Goal: Navigation & Orientation: Find specific page/section

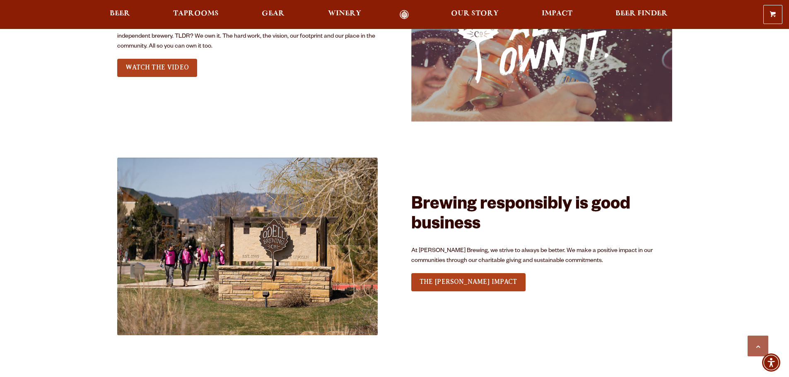
scroll to position [1351, 0]
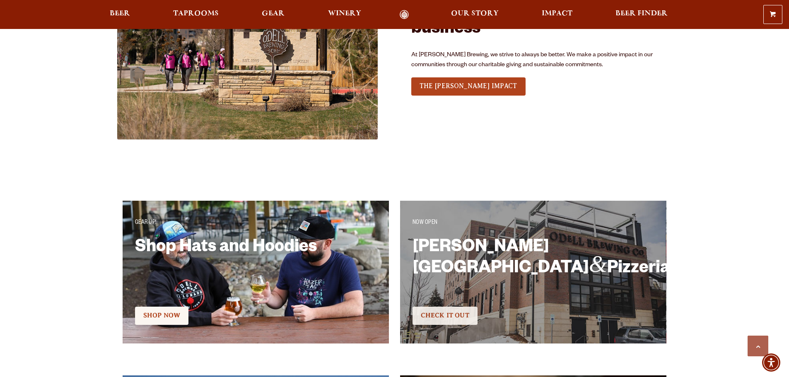
click at [459, 310] on link "Check It Out" at bounding box center [445, 316] width 65 height 18
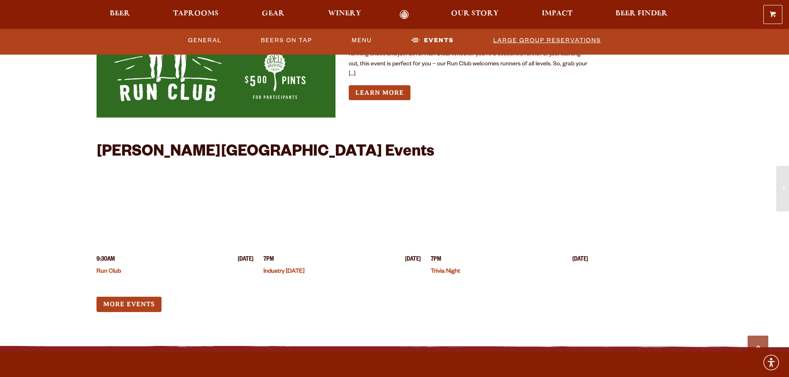
scroll to position [2155, 0]
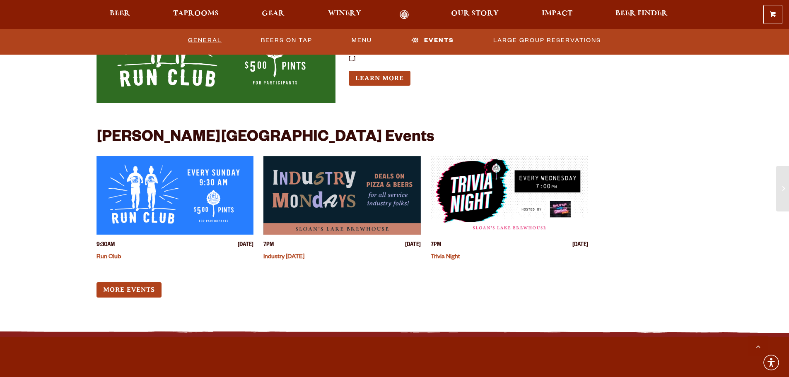
click at [208, 44] on link "General" at bounding box center [205, 40] width 40 height 19
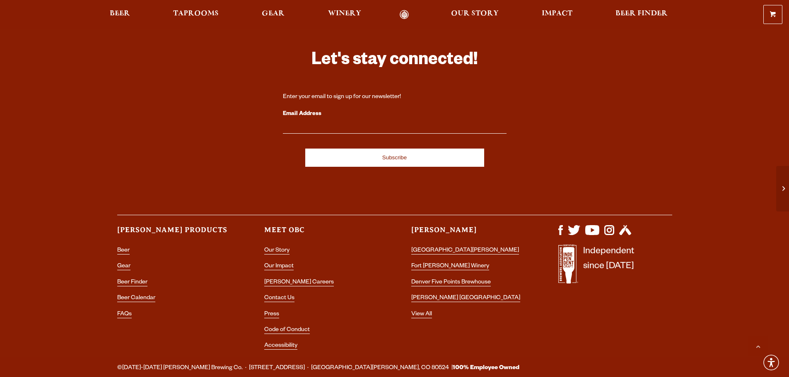
scroll to position [2531, 0]
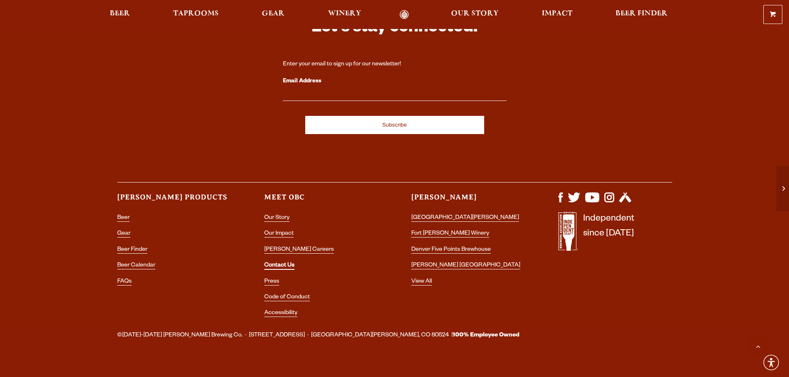
click at [272, 263] on link "Contact Us" at bounding box center [279, 266] width 30 height 7
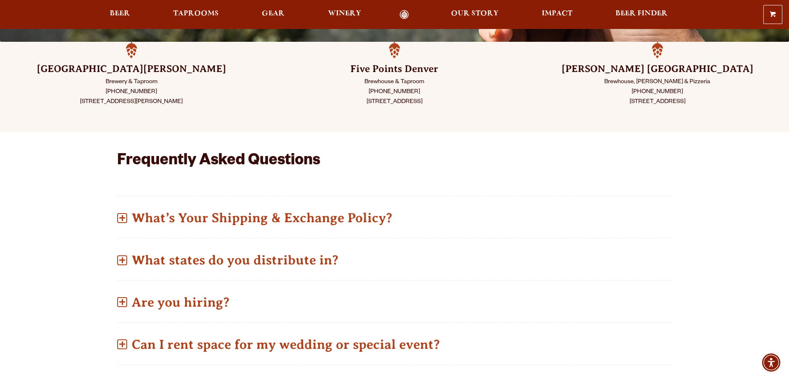
scroll to position [166, 0]
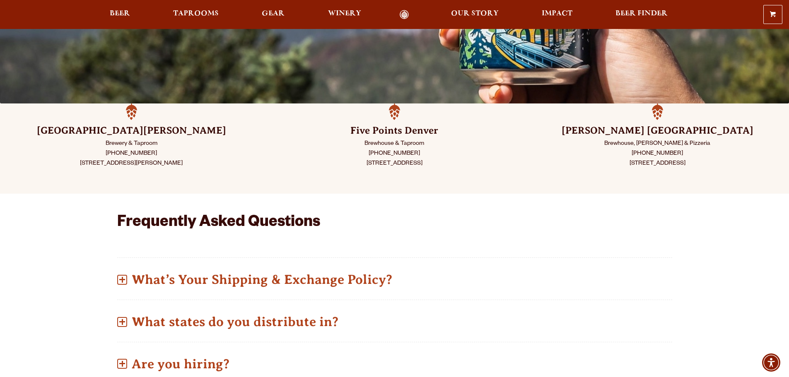
click at [653, 132] on h3 "Sloan’s Lake Denver" at bounding box center [658, 130] width 222 height 13
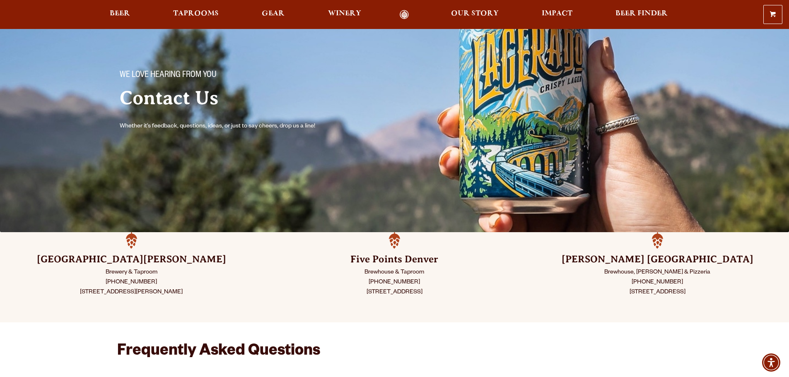
scroll to position [83, 0]
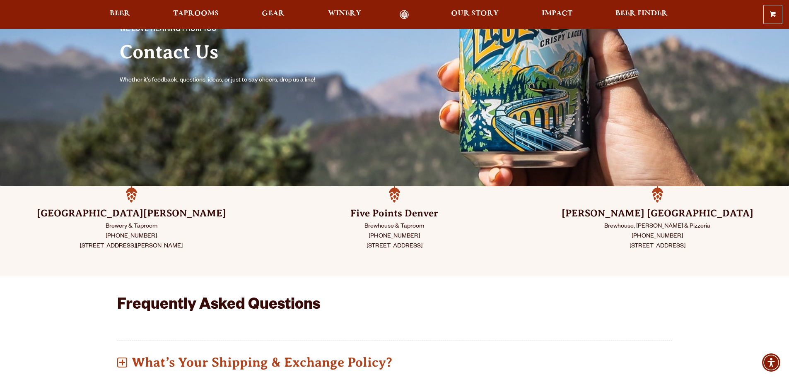
click at [104, 10] on link "Beer" at bounding box center [119, 15] width 31 height 10
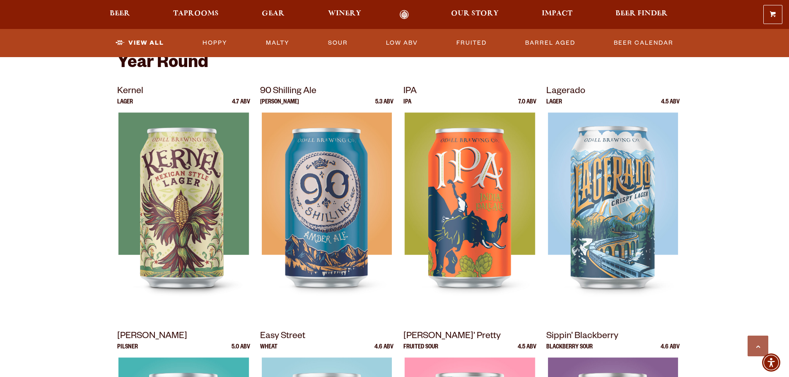
scroll to position [207, 0]
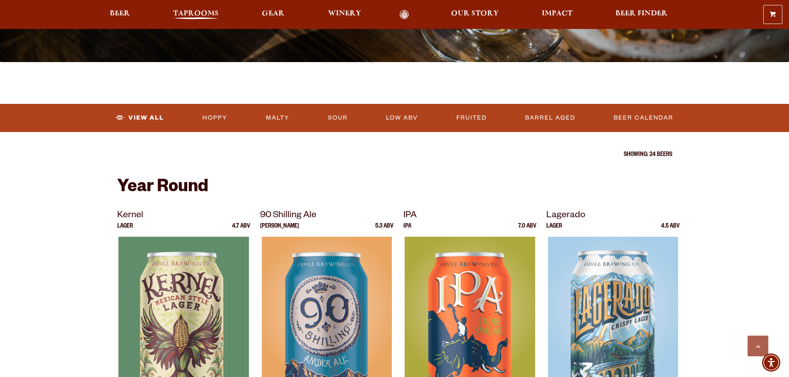
click at [200, 17] on span "Taprooms" at bounding box center [196, 13] width 46 height 7
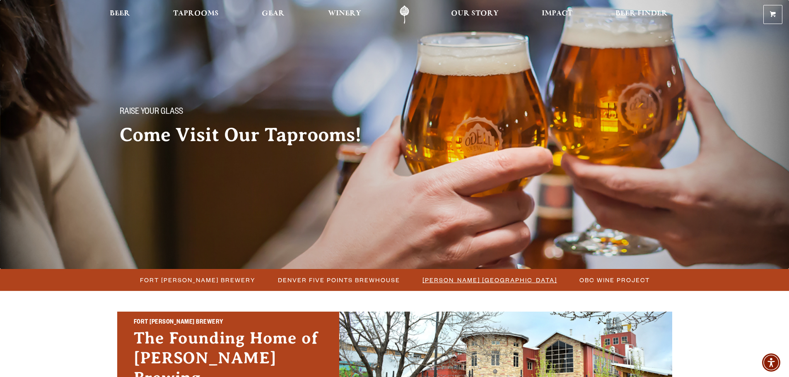
click at [446, 278] on span "[PERSON_NAME] [GEOGRAPHIC_DATA]" at bounding box center [490, 280] width 135 height 12
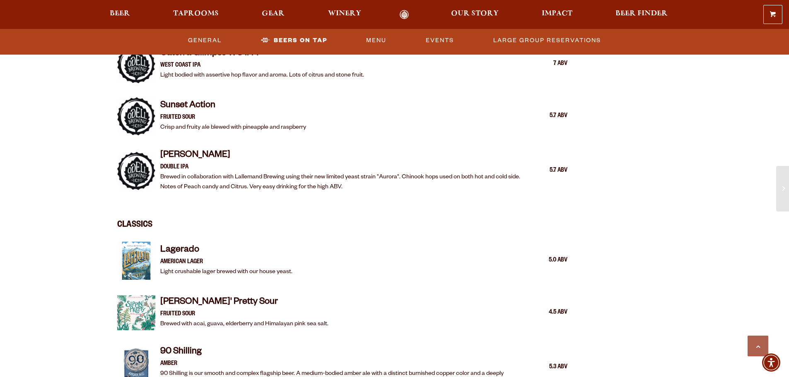
scroll to position [1284, 0]
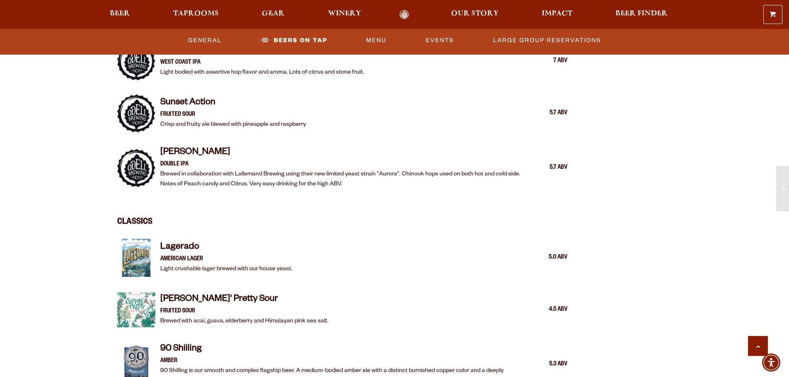
click at [759, 341] on link "Scroll to top" at bounding box center [758, 346] width 21 height 21
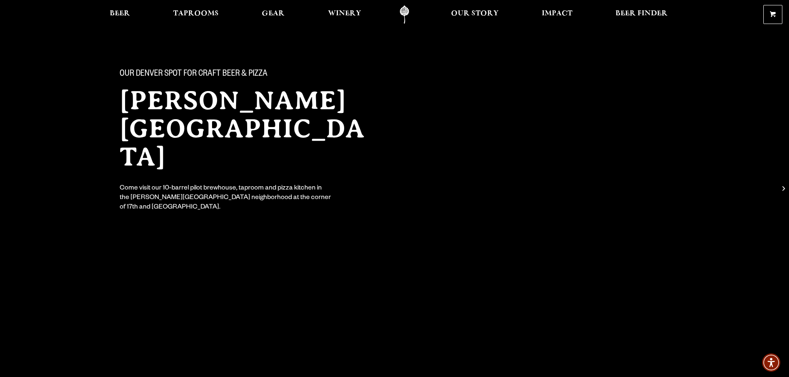
scroll to position [0, 0]
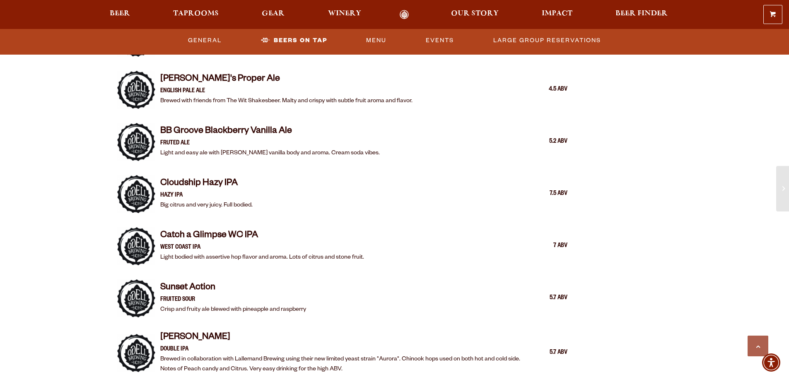
scroll to position [1119, 0]
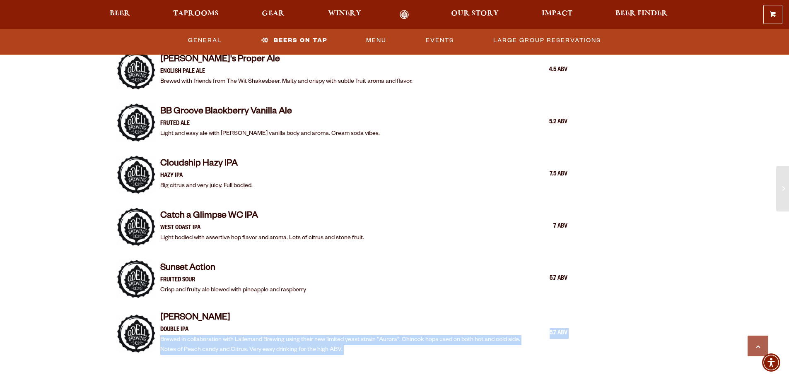
drag, startPoint x: 382, startPoint y: 355, endPoint x: 298, endPoint y: 316, distance: 93.1
click at [298, 316] on div "Sloans Lake Exclusives Perry St Pilsner Pilsner A Sloan's Lake staple with ongo…" at bounding box center [342, 262] width 451 height 904
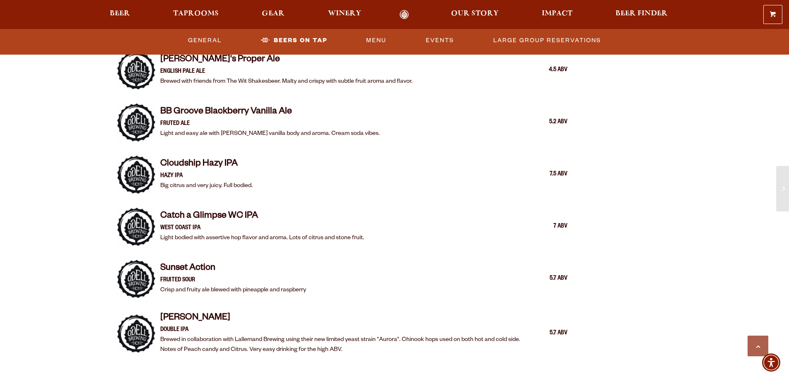
click at [308, 243] on div "Sloans Lake Exclusives Perry St Pilsner Pilsner A Sloan's Lake staple with ongo…" at bounding box center [342, 262] width 451 height 904
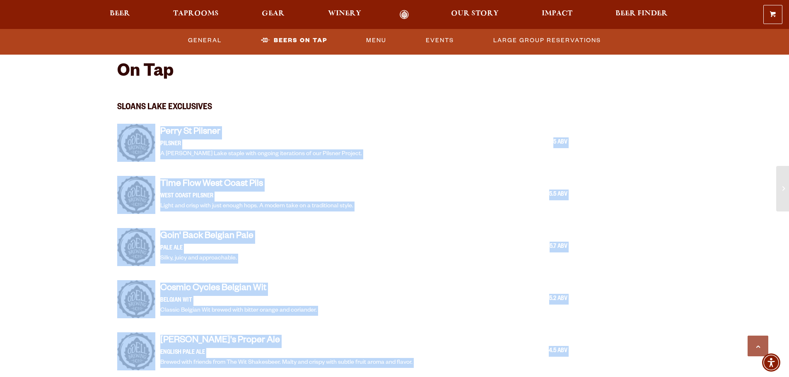
scroll to position [829, 0]
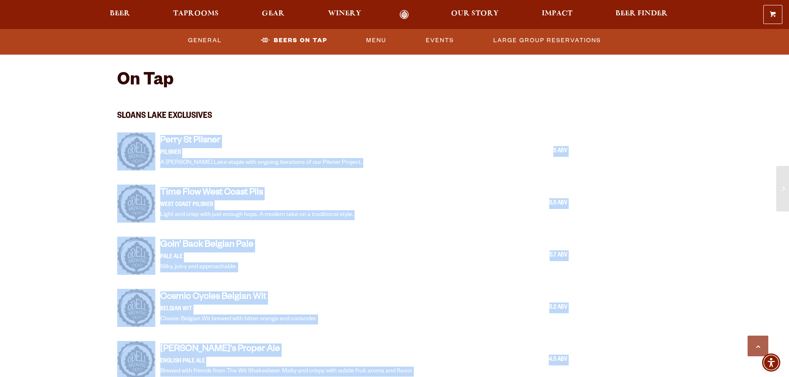
drag, startPoint x: 438, startPoint y: 324, endPoint x: 126, endPoint y: 131, distance: 366.6
copy div "Perry St Pilsner Pilsner A Sloan's Lake staple with ongoing iterations of our P…"
click at [365, 146] on div "Perry St Pilsner Pilsner A Sloan's Lake staple with ongoing iterations of our P…" at bounding box center [364, 151] width 408 height 33
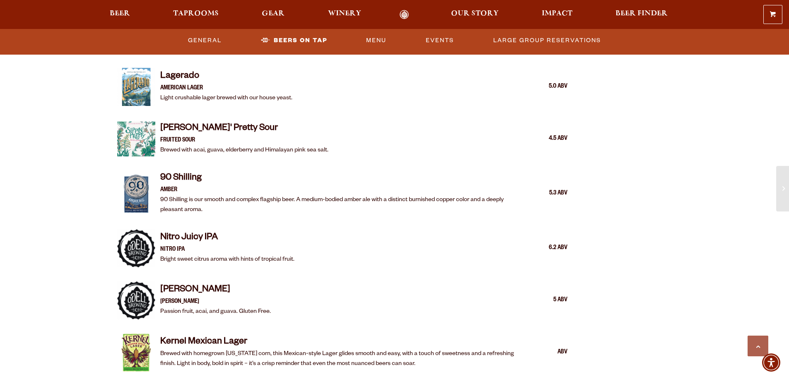
scroll to position [1409, 0]
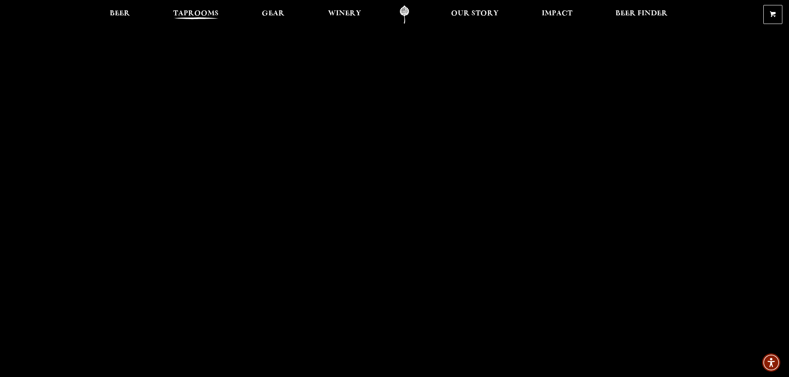
click at [199, 15] on span "Taprooms" at bounding box center [196, 13] width 46 height 7
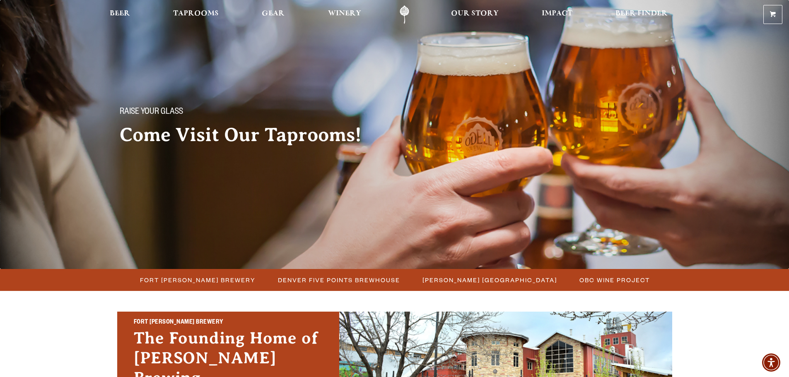
click at [423, 74] on div "Raise your glass Come Visit Our Taprooms!" at bounding box center [394, 92] width 789 height 185
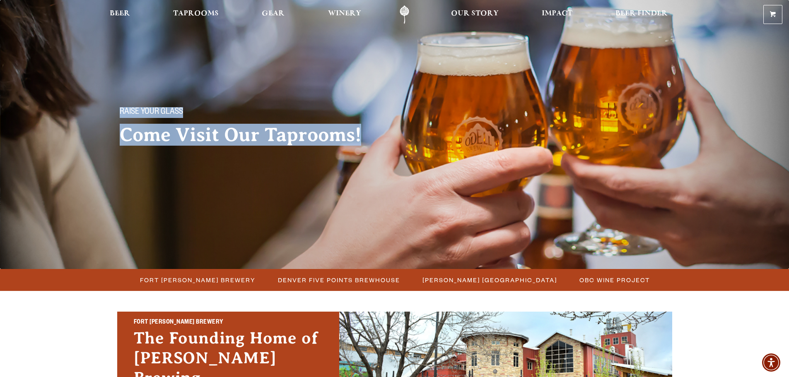
drag, startPoint x: 363, startPoint y: 131, endPoint x: 77, endPoint y: 93, distance: 287.5
click at [77, 93] on div "Raise your glass Come Visit Our Taprooms!" at bounding box center [394, 92] width 789 height 185
click at [131, 128] on h2 "Come Visit Our Taprooms!" at bounding box center [249, 135] width 259 height 21
drag, startPoint x: 115, startPoint y: 104, endPoint x: 398, endPoint y: 151, distance: 286.6
click at [398, 151] on div "Raise your glass Come Visit Our Taprooms!" at bounding box center [395, 120] width 597 height 78
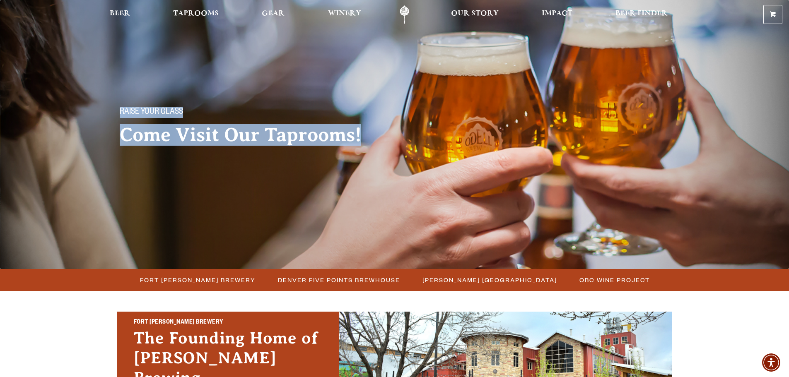
click at [393, 139] on div "Raise your glass Come Visit Our Taprooms!" at bounding box center [395, 120] width 597 height 78
drag, startPoint x: 391, startPoint y: 138, endPoint x: 79, endPoint y: 100, distance: 314.8
click at [79, 100] on div "Raise your glass Come Visit Our Taprooms!" at bounding box center [394, 92] width 789 height 185
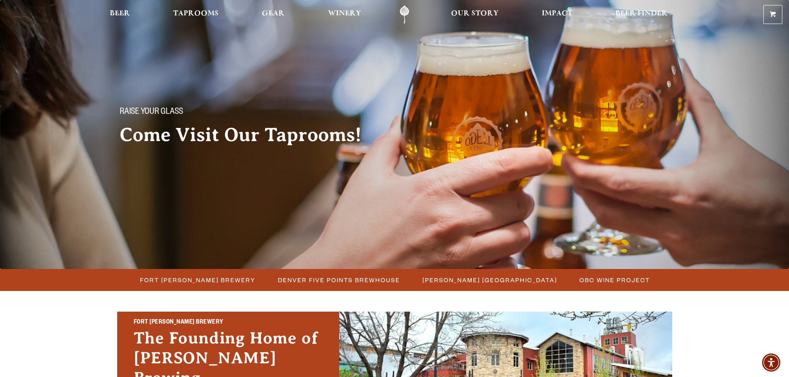
click at [98, 87] on div "Raise your glass Come Visit Our Taprooms!" at bounding box center [395, 120] width 597 height 78
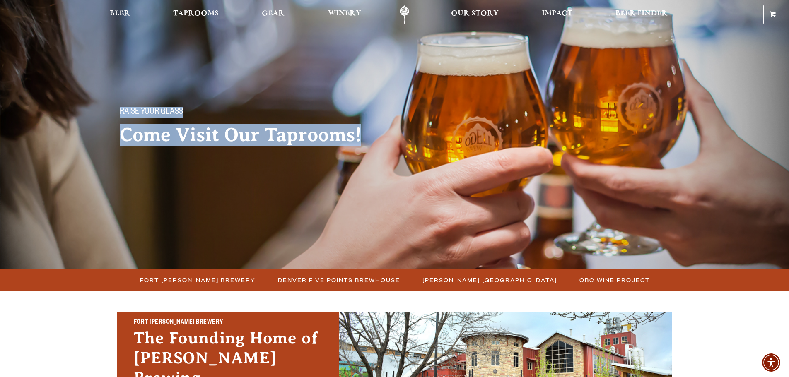
drag, startPoint x: 101, startPoint y: 83, endPoint x: 384, endPoint y: 137, distance: 288.4
click at [385, 148] on div "Raise your glass Come Visit Our Taprooms!" at bounding box center [395, 120] width 597 height 78
click at [384, 133] on div "Raise your glass Come Visit Our Taprooms!" at bounding box center [249, 120] width 278 height 78
drag, startPoint x: 384, startPoint y: 133, endPoint x: 89, endPoint y: 77, distance: 299.9
click at [89, 77] on div "Raise your glass Come Visit Our Taprooms!" at bounding box center [394, 92] width 789 height 185
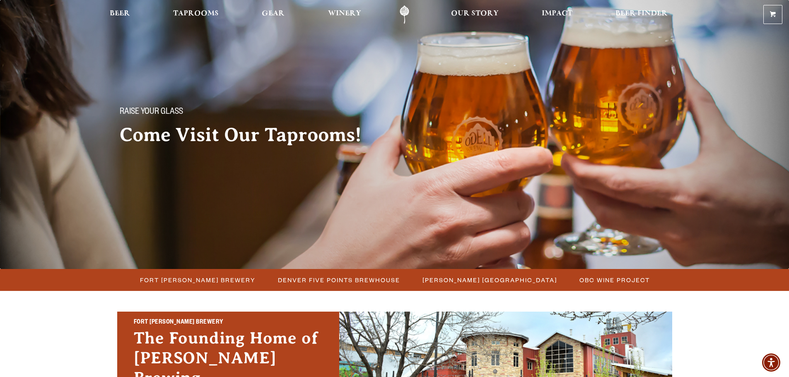
click at [140, 65] on div "Raise your glass Come Visit Our Taprooms!" at bounding box center [394, 92] width 789 height 185
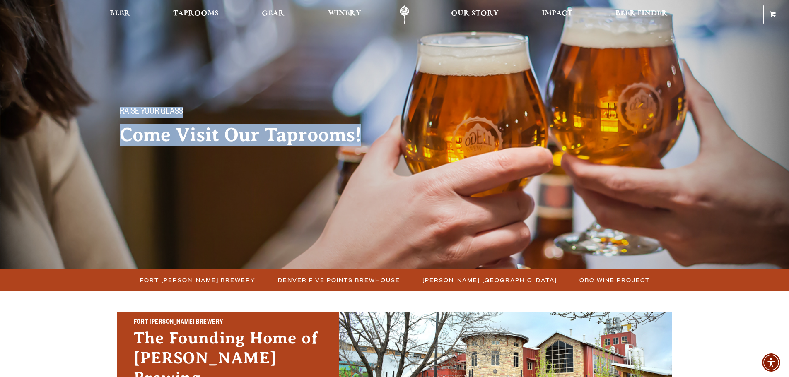
drag, startPoint x: 80, startPoint y: 81, endPoint x: 465, endPoint y: 139, distance: 388.8
click at [465, 139] on div "Raise your glass Come Visit Our Taprooms!" at bounding box center [394, 92] width 789 height 185
click at [505, 152] on div "Raise your glass Come Visit Our Taprooms!" at bounding box center [395, 120] width 597 height 78
drag, startPoint x: 473, startPoint y: 144, endPoint x: 95, endPoint y: 72, distance: 384.6
click at [95, 72] on div "Raise your glass Come Visit Our Taprooms!" at bounding box center [394, 92] width 789 height 185
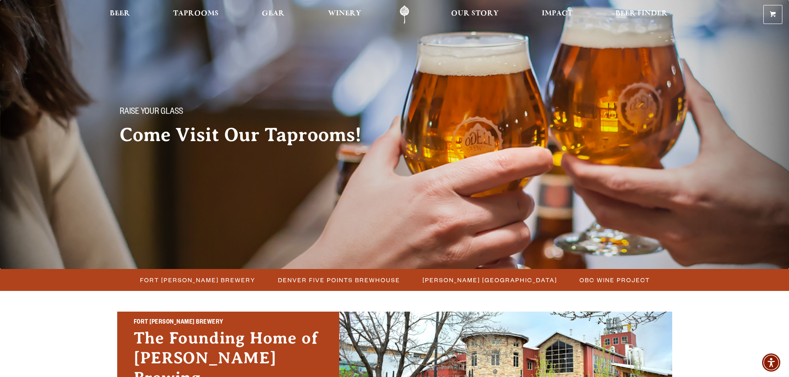
click at [91, 75] on div "Raise your glass Come Visit Our Taprooms!" at bounding box center [394, 92] width 789 height 185
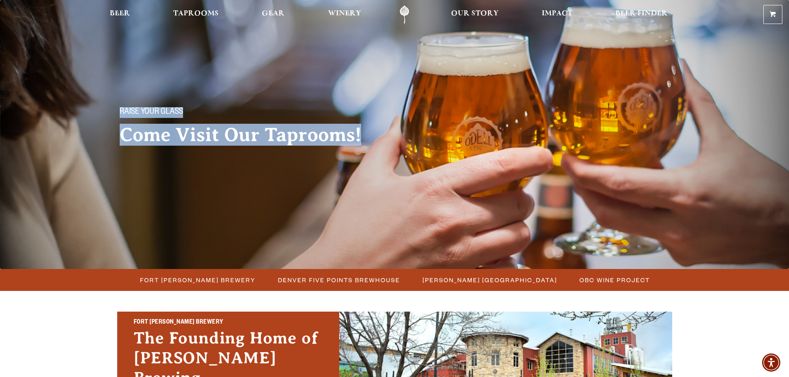
drag, startPoint x: 88, startPoint y: 77, endPoint x: 514, endPoint y: 136, distance: 430.3
click at [514, 136] on div "Raise your glass Come Visit Our Taprooms!" at bounding box center [394, 92] width 789 height 185
click at [539, 143] on div "Raise your glass Come Visit Our Taprooms!" at bounding box center [395, 120] width 597 height 78
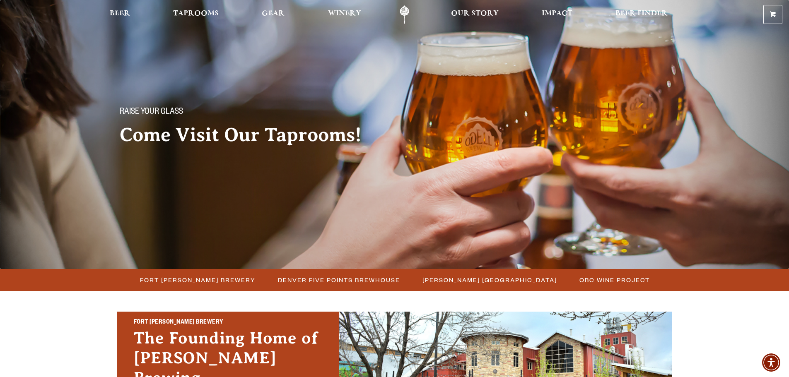
click at [108, 77] on div "Raise your glass Come Visit Our Taprooms!" at bounding box center [394, 92] width 789 height 185
